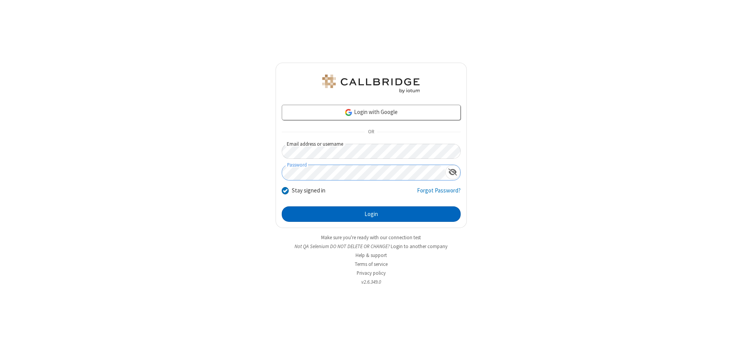
click at [371, 214] on button "Login" at bounding box center [371, 213] width 179 height 15
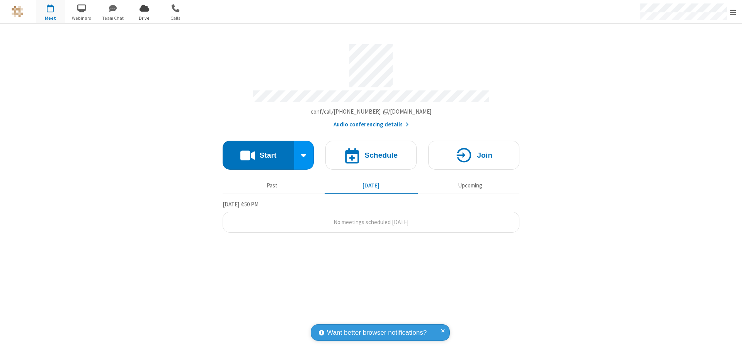
click at [733, 12] on span "Open menu" at bounding box center [733, 12] width 6 height 8
click at [144, 18] on span "Drive" at bounding box center [144, 18] width 29 height 7
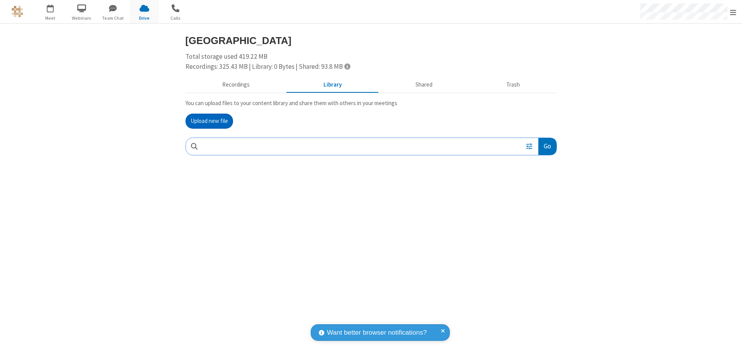
click at [209, 121] on button "Upload new file" at bounding box center [209, 121] width 48 height 15
click at [540, 197] on span "Move to trash" at bounding box center [540, 197] width 5 height 7
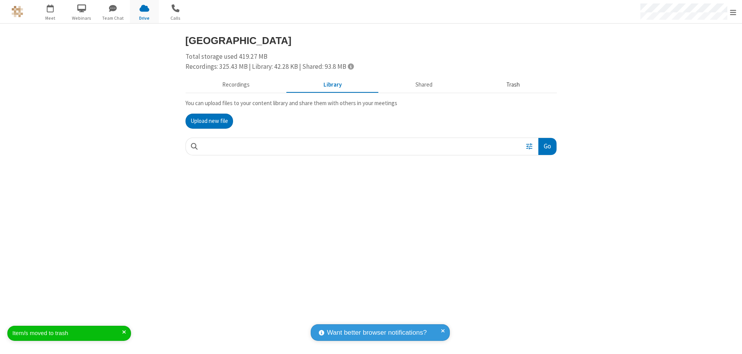
click at [513, 85] on button "Trash" at bounding box center [512, 85] width 87 height 15
